Goal: Obtain resource: Download file/media

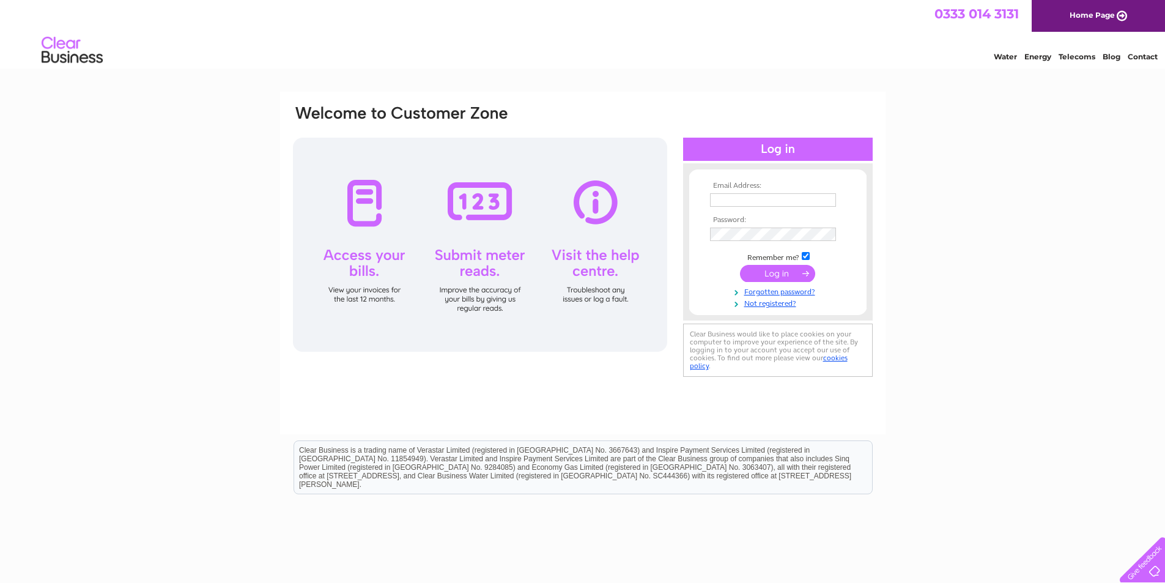
drag, startPoint x: 0, startPoint y: 0, endPoint x: 733, endPoint y: 193, distance: 757.4
click at [733, 193] on input "text" at bounding box center [773, 199] width 126 height 13
type input "aivars.sangelis@inbox.lv"
click at [775, 271] on input "submit" at bounding box center [777, 274] width 75 height 17
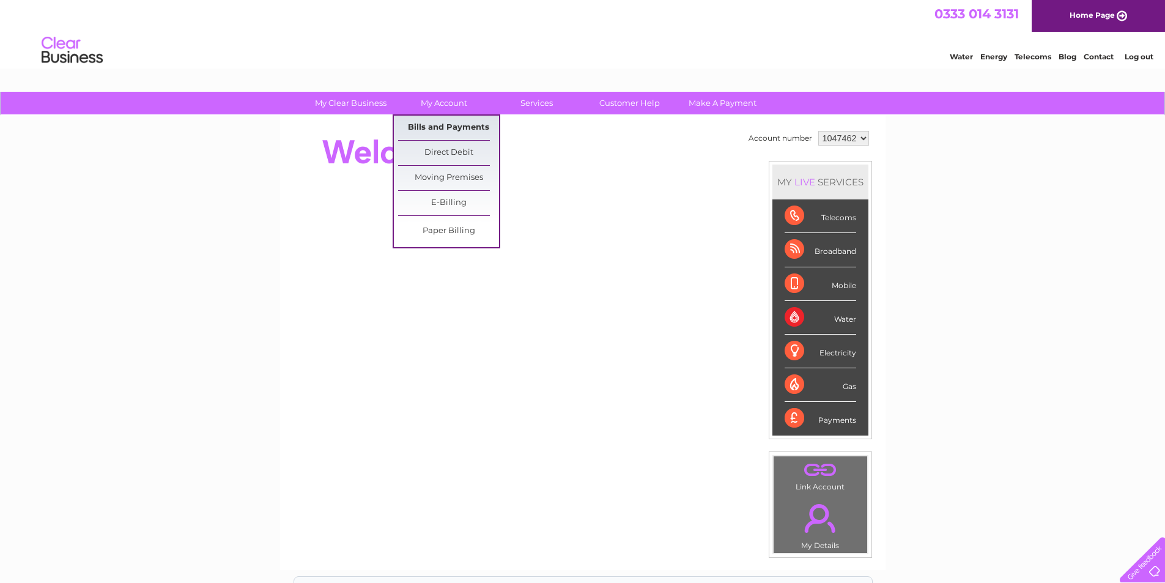
click at [446, 125] on link "Bills and Payments" at bounding box center [448, 128] width 101 height 24
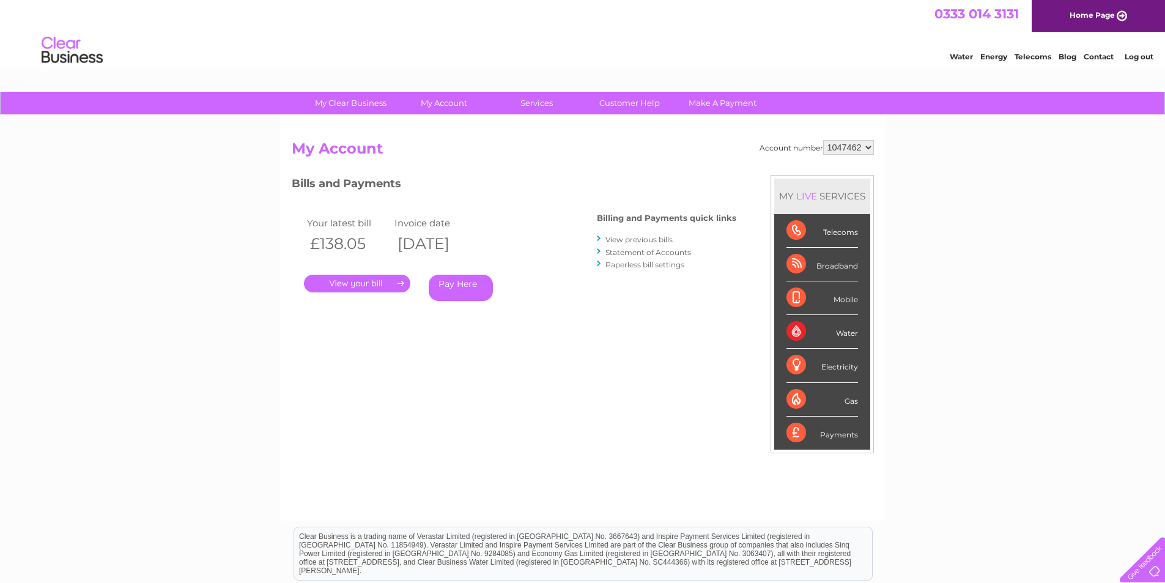
click at [635, 241] on link "View previous bills" at bounding box center [638, 239] width 67 height 9
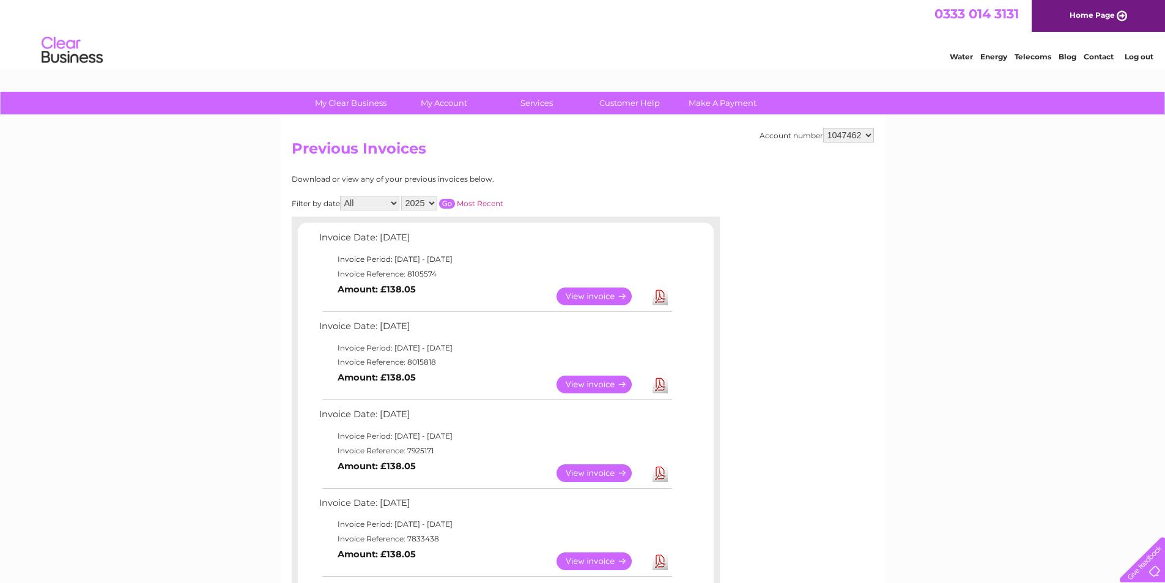
scroll to position [61, 0]
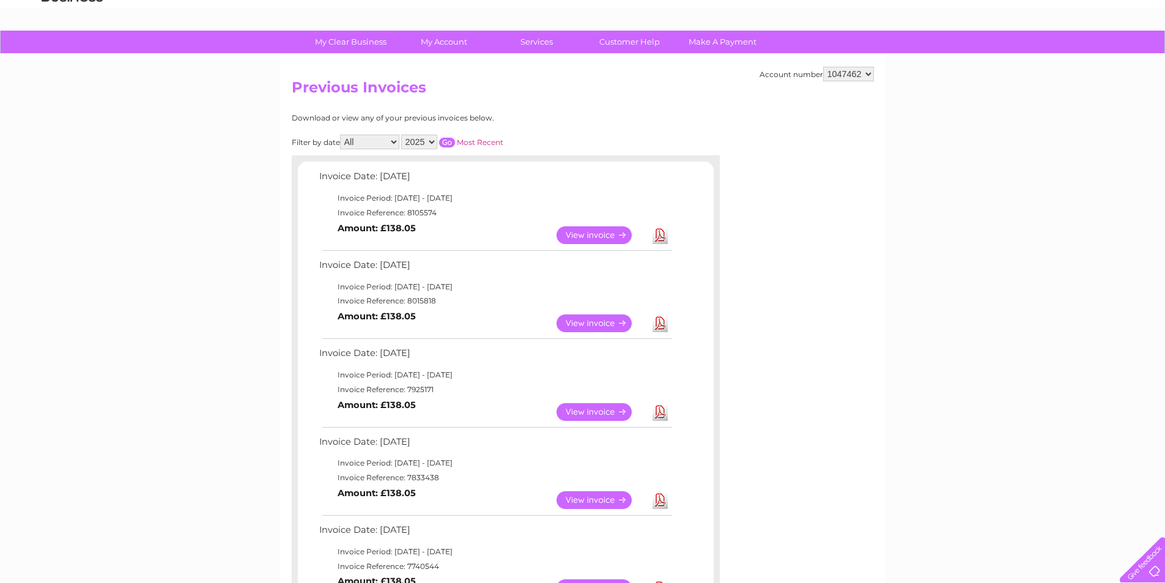
click at [580, 319] on link "View" at bounding box center [601, 323] width 90 height 18
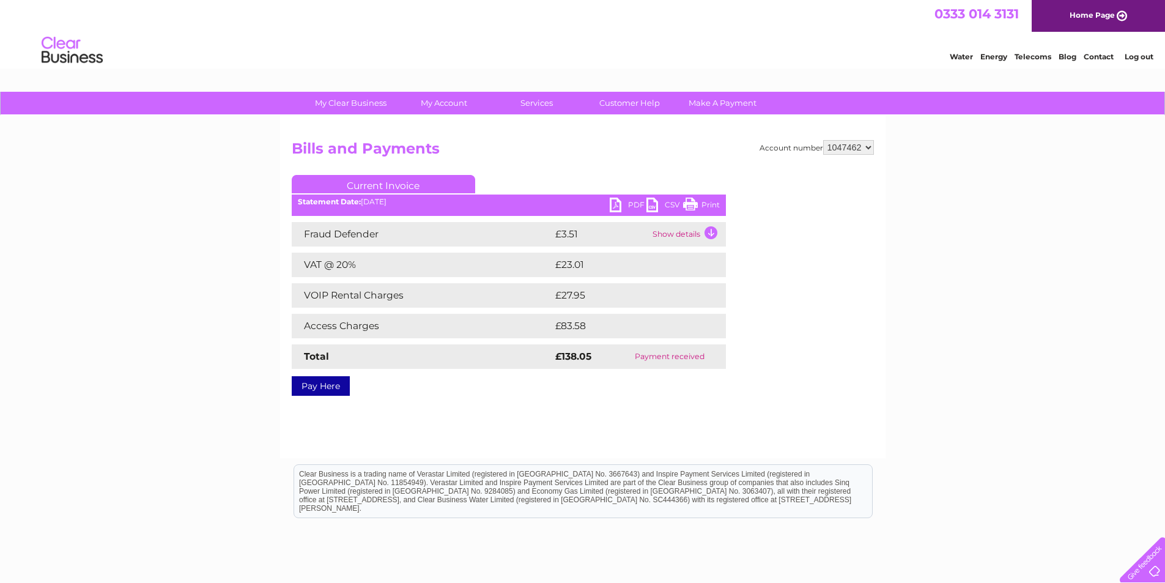
click at [613, 204] on link "PDF" at bounding box center [628, 207] width 37 height 18
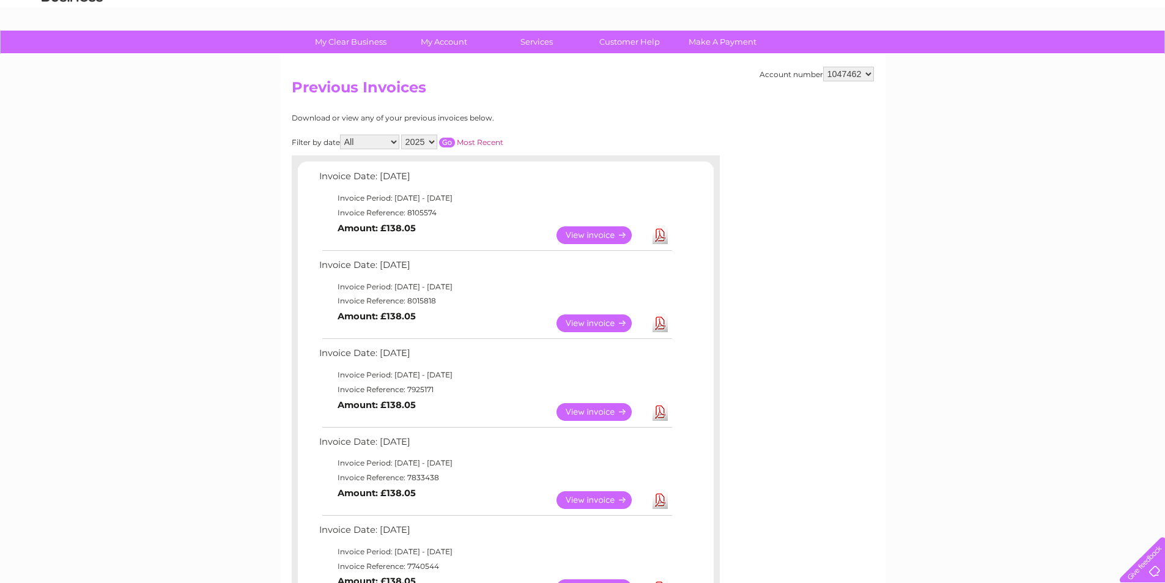
click at [660, 234] on link "Download" at bounding box center [659, 235] width 15 height 18
